Goal: Communication & Community: Connect with others

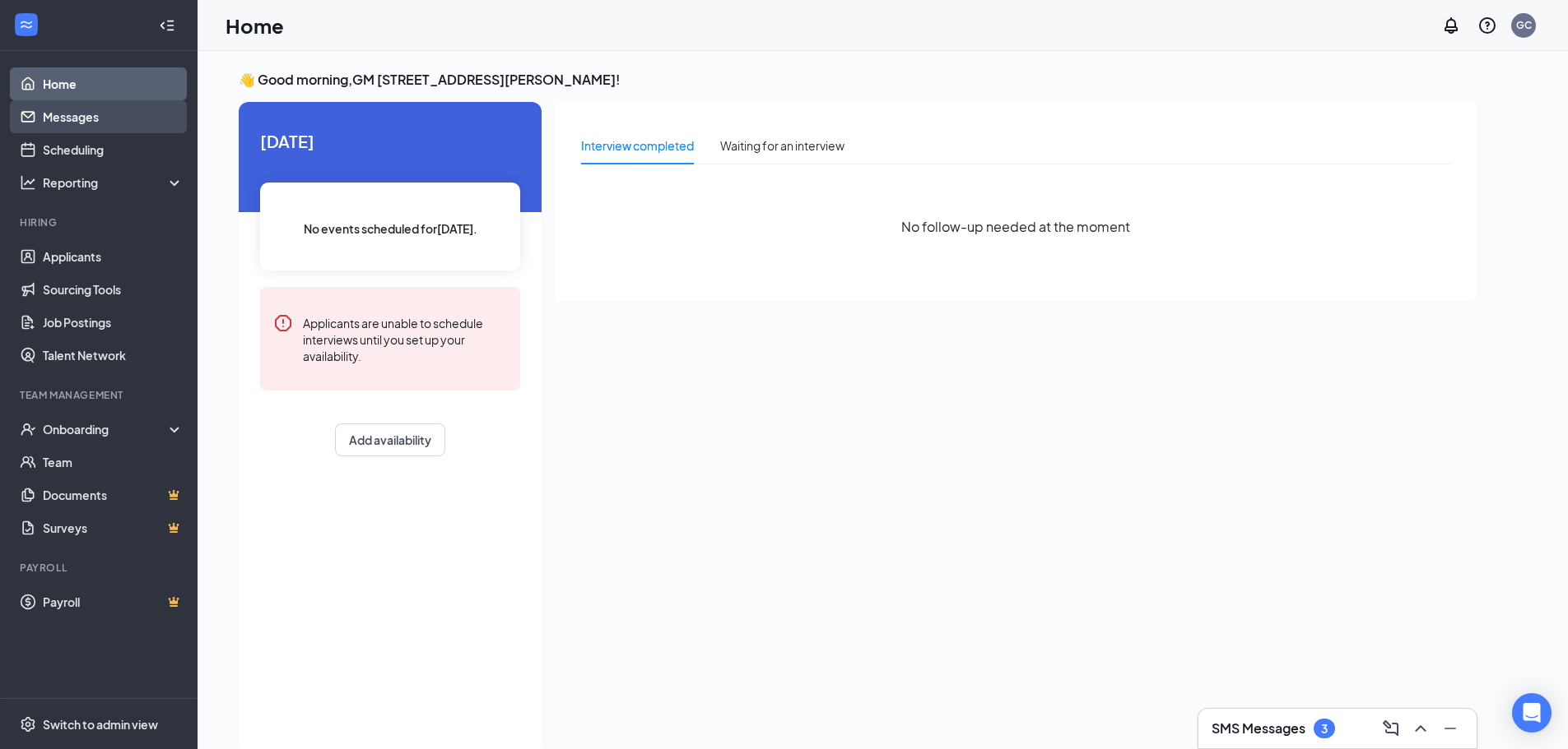
click at [107, 110] on link "Messages" at bounding box center [113, 116] width 141 height 33
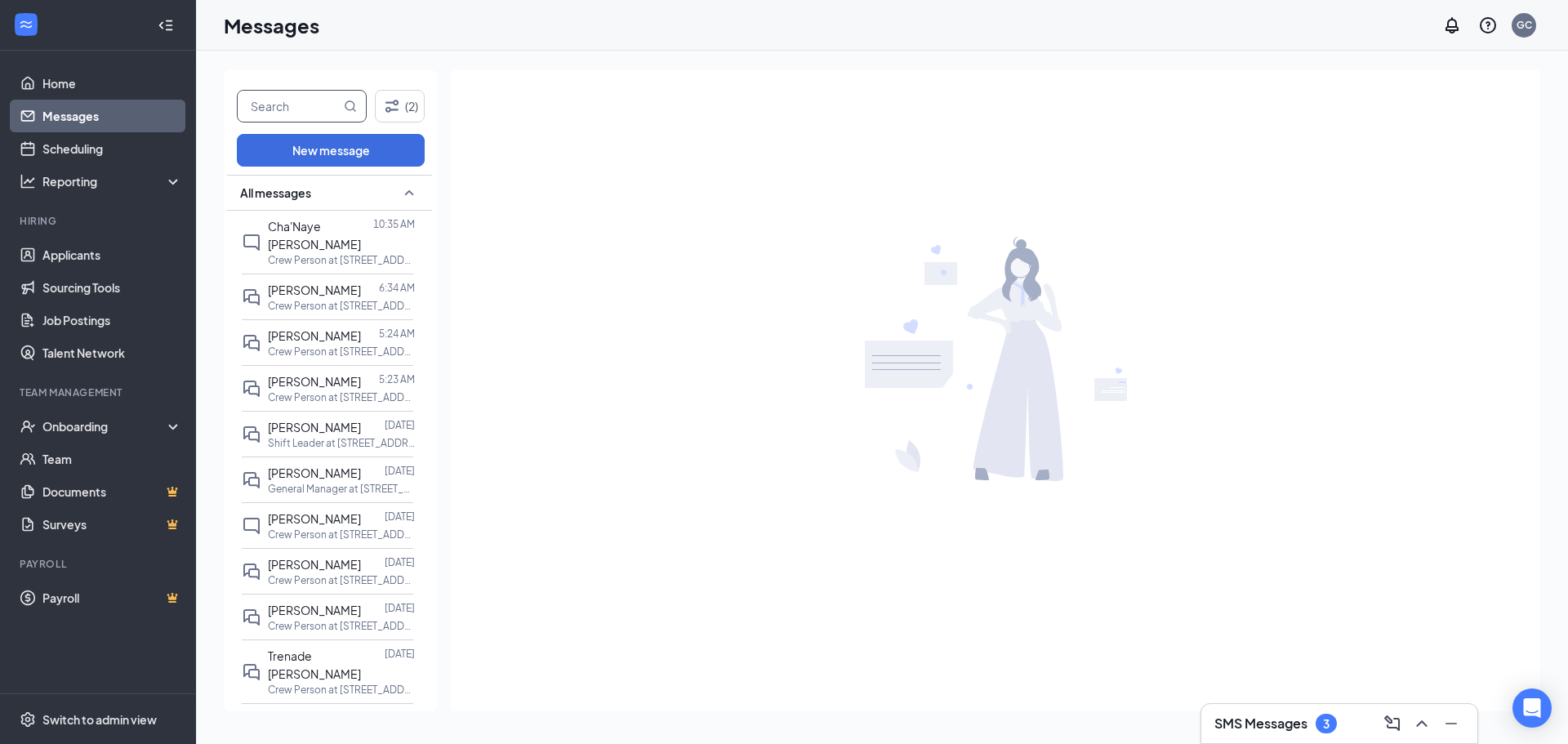
click at [274, 113] on input "text" at bounding box center [289, 105] width 102 height 31
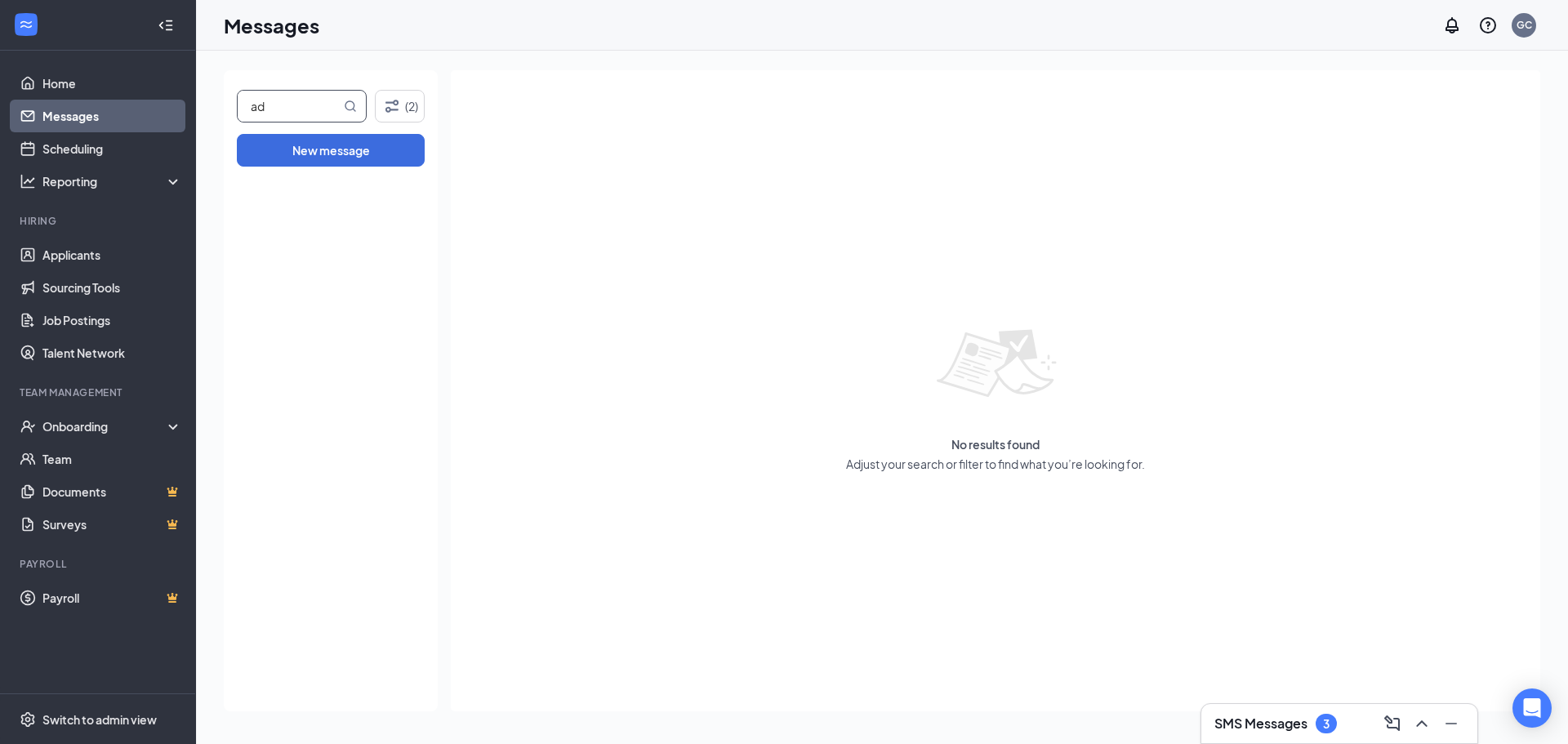
type input "a"
type input "ty"
click at [276, 135] on button "New message" at bounding box center [331, 150] width 188 height 33
click at [318, 110] on input "ty" at bounding box center [289, 105] width 102 height 31
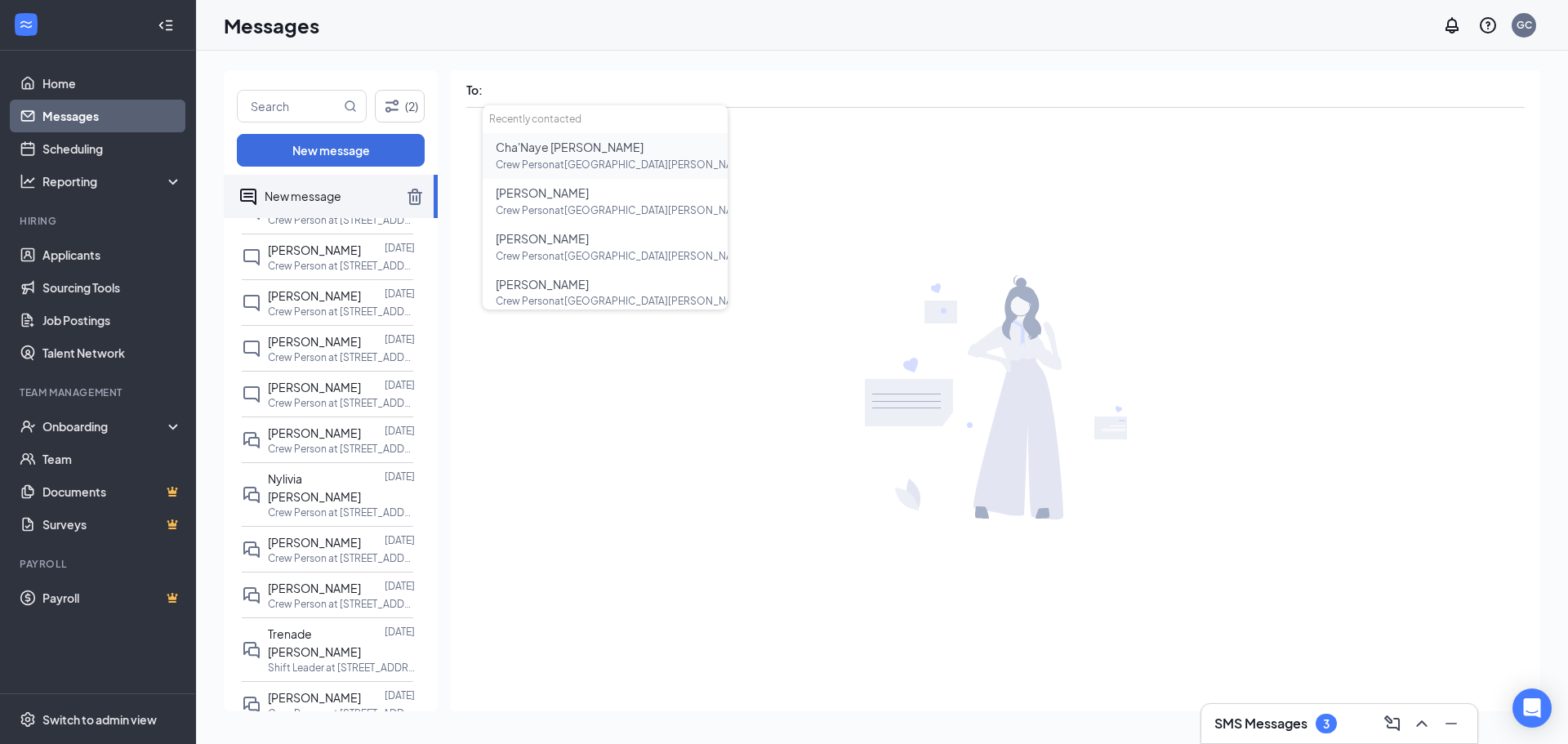
scroll to position [1163, 0]
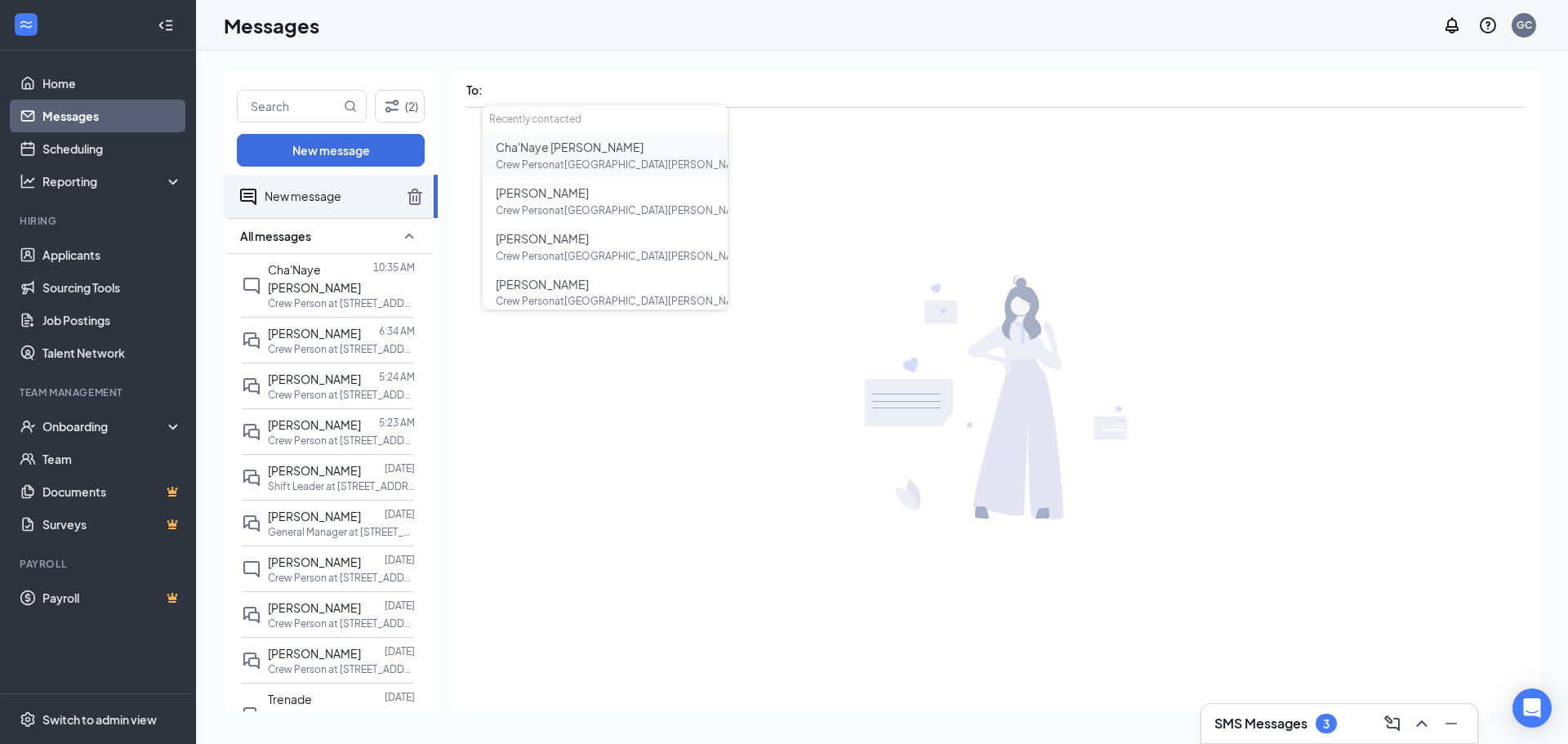
click at [958, 33] on div "Messages GC" at bounding box center [883, 25] width 1372 height 51
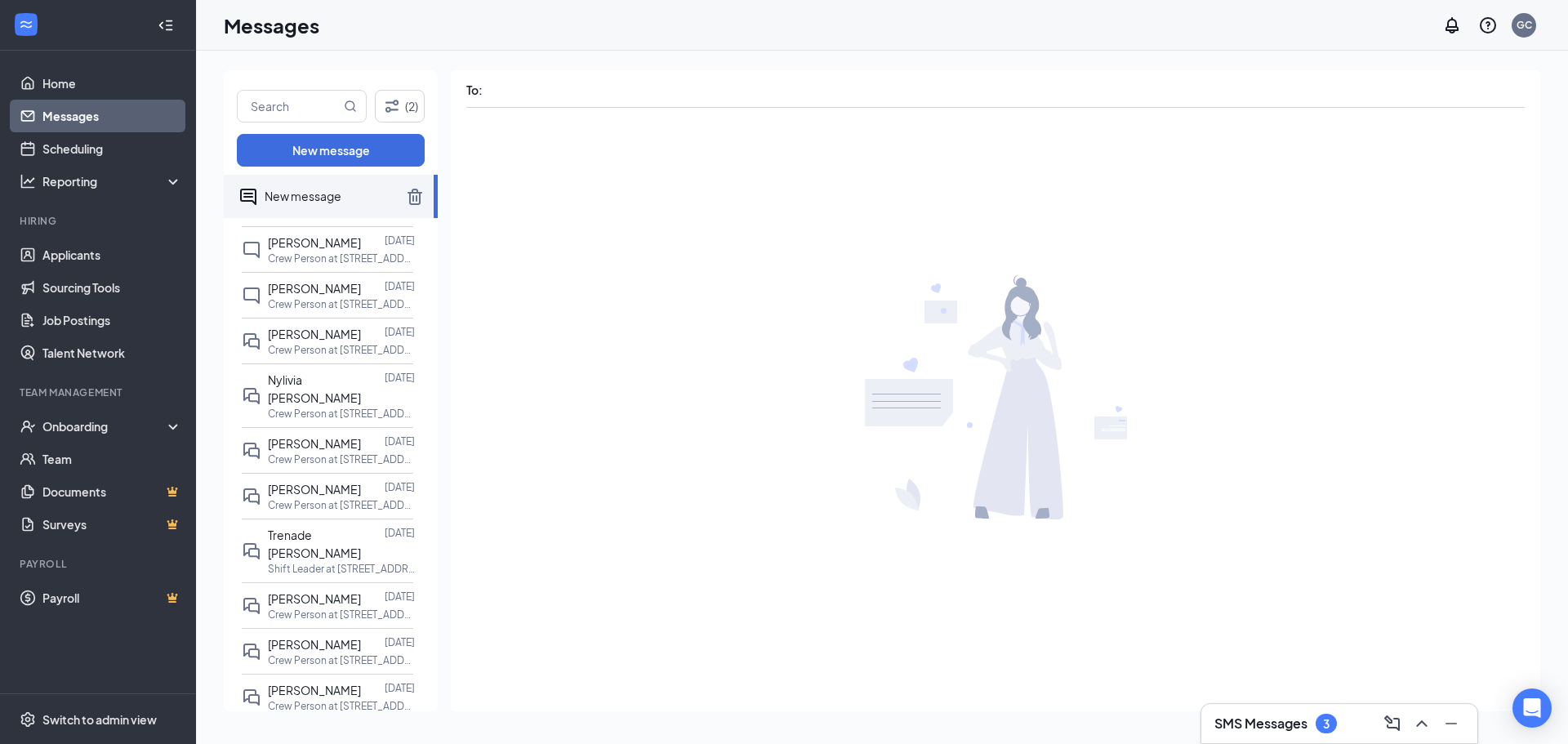
scroll to position [1248, 0]
click at [339, 678] on span "[PERSON_NAME]" at bounding box center [314, 686] width 93 height 15
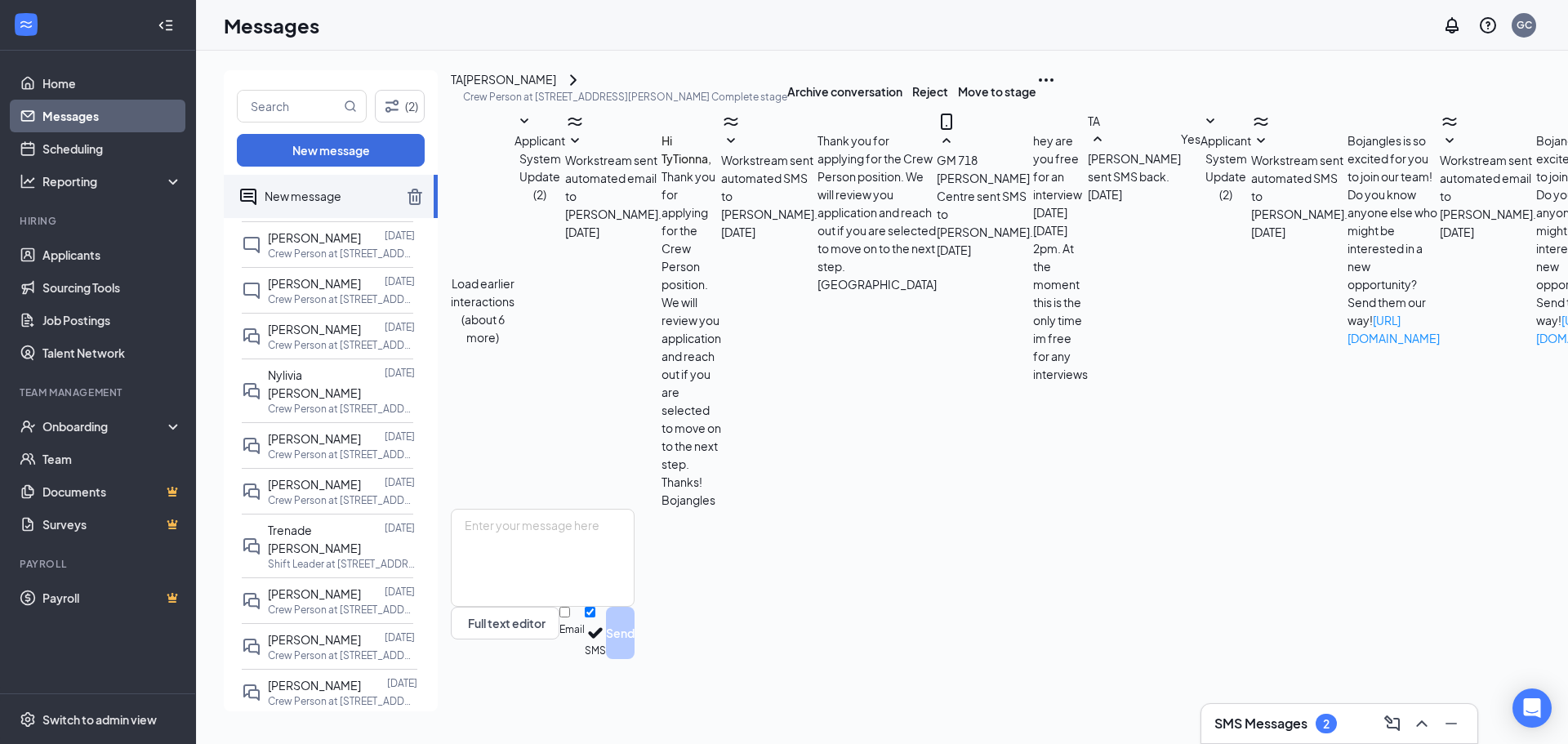
scroll to position [184, 0]
click at [1251, 223] on div "Workstream sent automated SMS to [PERSON_NAME]." at bounding box center [1299, 187] width 97 height 71
click at [1440, 347] on div "Workstream sent automated email to [PERSON_NAME]. [DATE] Bojangles is so excite…" at bounding box center [1534, 239] width 189 height 215
click at [1440, 221] on span "Workstream sent automated email to [PERSON_NAME]." at bounding box center [1488, 186] width 97 height 69
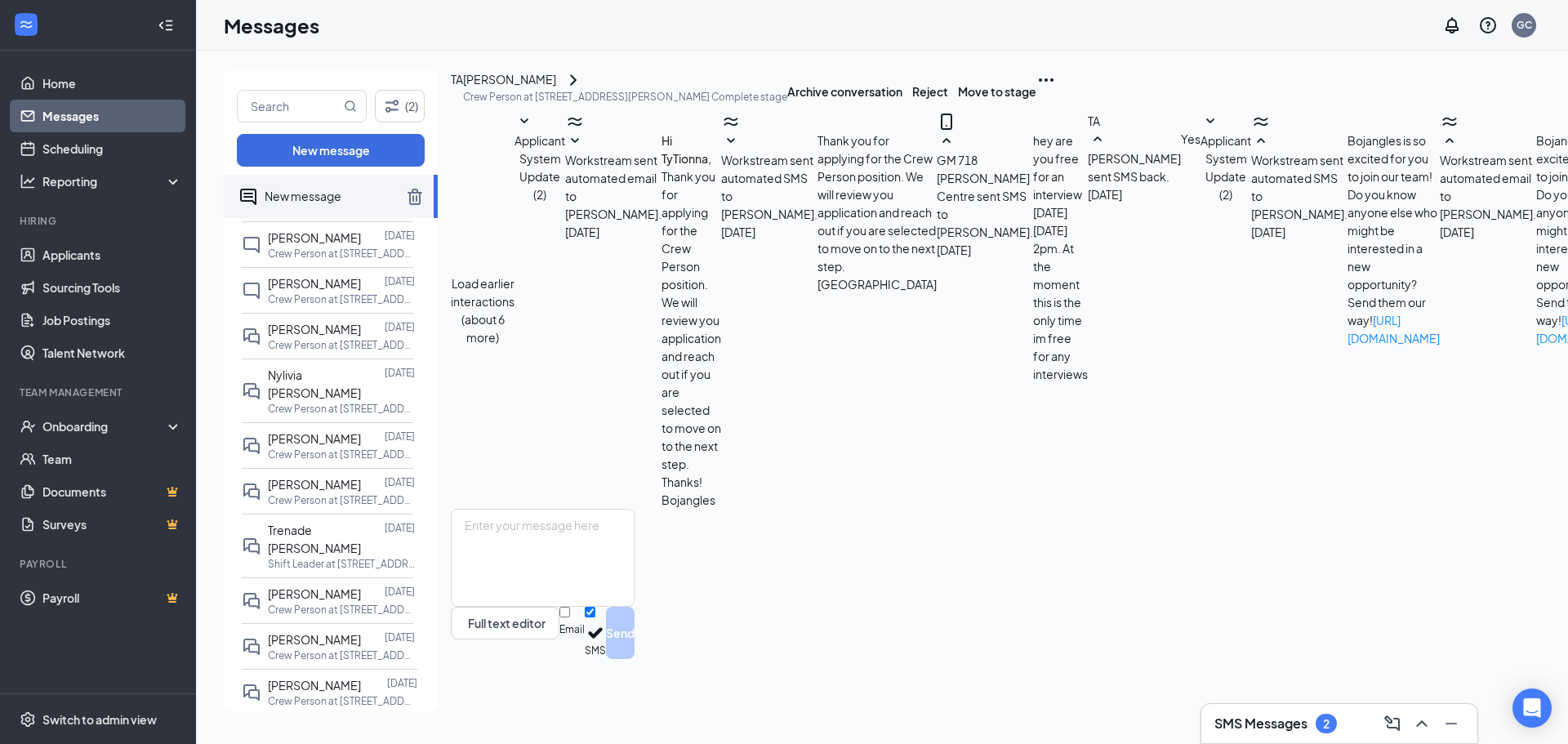
scroll to position [31, 0]
